Goal: Transaction & Acquisition: Purchase product/service

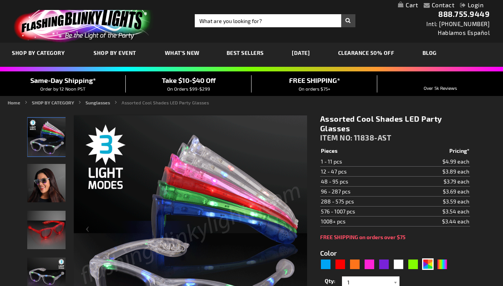
click at [418, 180] on td "$3.79 each" at bounding box center [436, 181] width 67 height 10
click at [399, 265] on div "White" at bounding box center [399, 264] width 12 height 12
type input "5646"
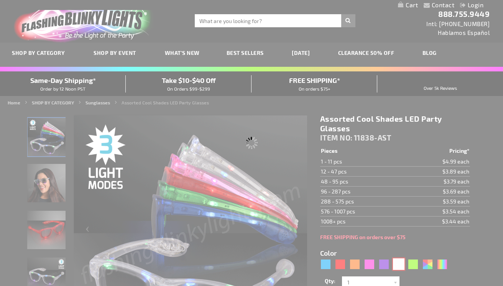
type input "11838-WT"
type input "Customize - White LED Cool Shades Party Glasses - ITEM NO: 11838-WT"
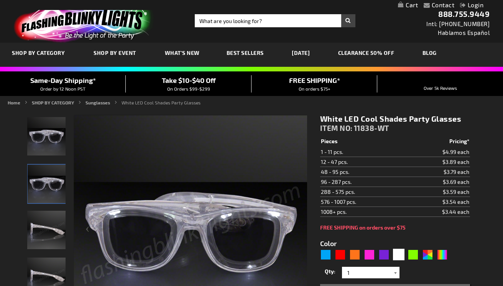
click at [395, 271] on div at bounding box center [396, 272] width 8 height 12
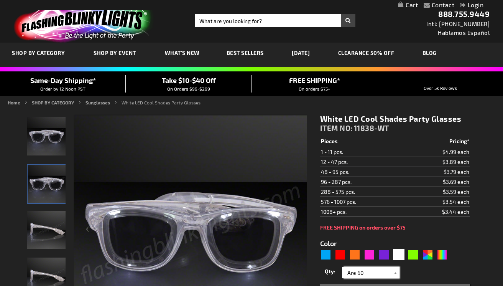
click at [355, 272] on input "Are 60" at bounding box center [372, 272] width 56 height 12
type input "60"
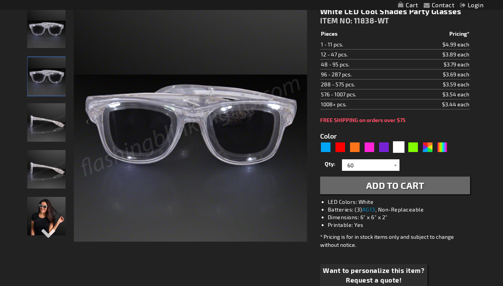
scroll to position [123, 0]
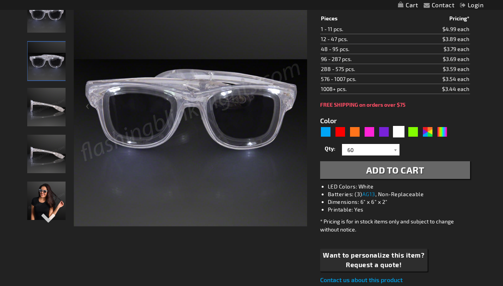
click at [398, 170] on span "Add to Cart" at bounding box center [395, 169] width 58 height 11
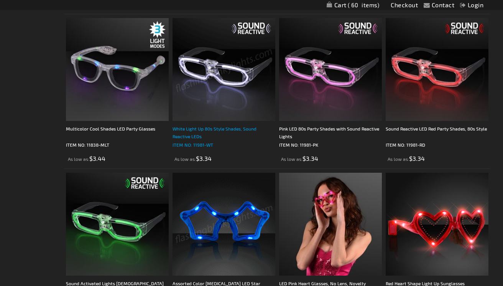
scroll to position [583, 0]
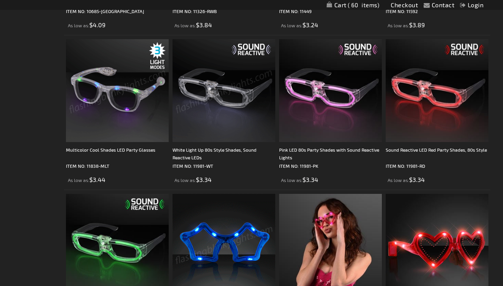
click at [240, 99] on img at bounding box center [224, 90] width 103 height 103
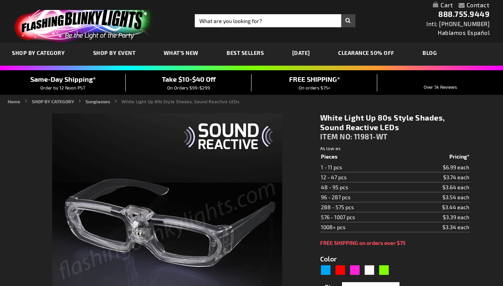
type input "5646"
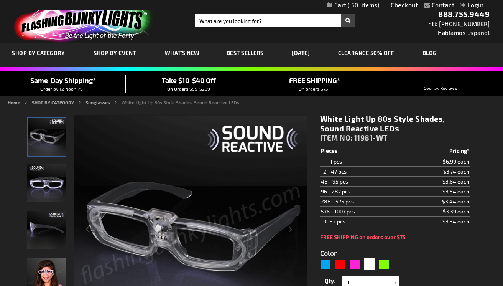
click at [51, 270] on img "Female displaying White LED Sound Reactive Light Up Glasses" at bounding box center [46, 276] width 38 height 38
